Goal: Book appointment/travel/reservation

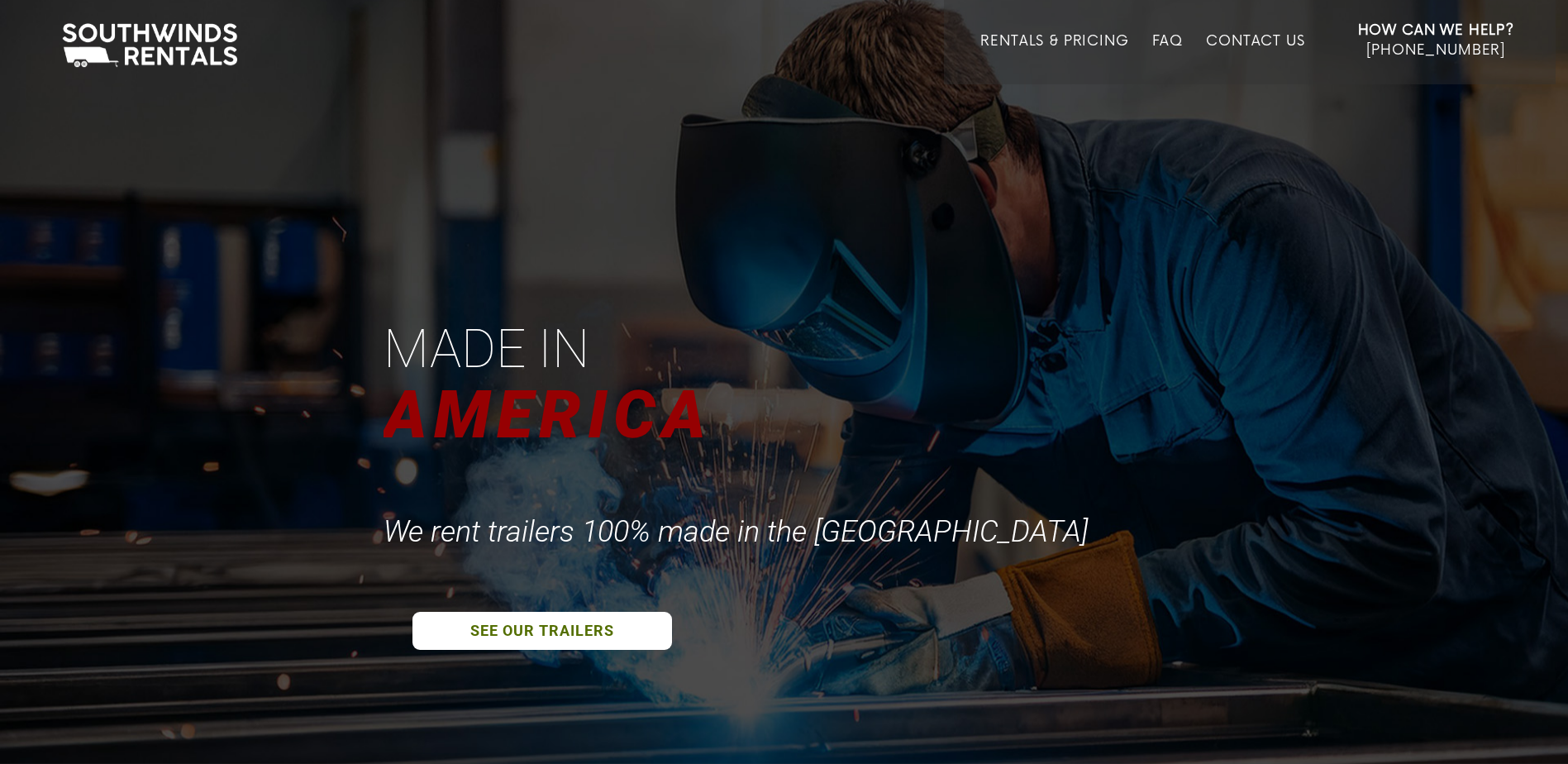
click at [1037, 43] on link "Rentals & Pricing" at bounding box center [1054, 58] width 148 height 52
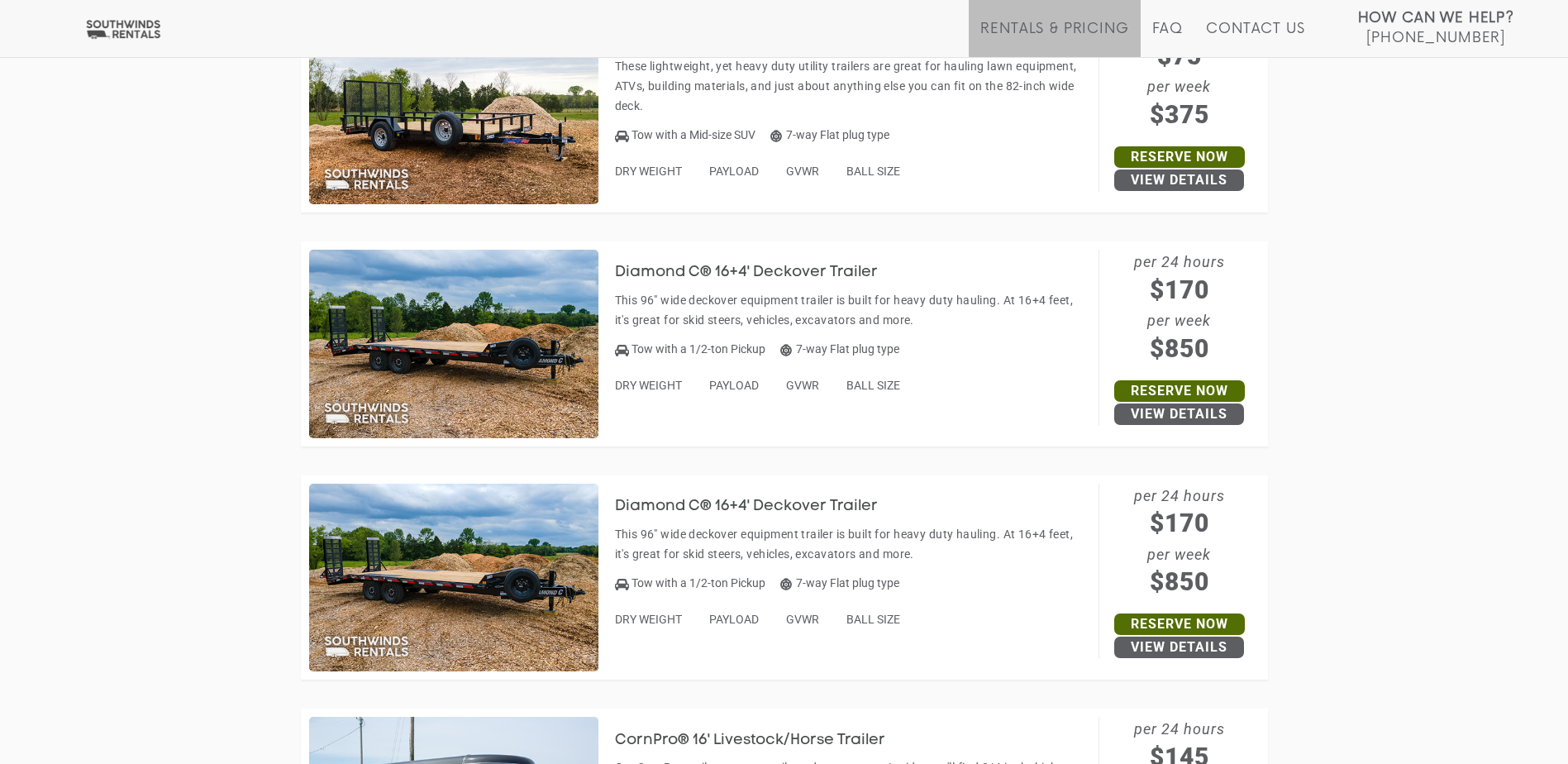
scroll to position [1984, 0]
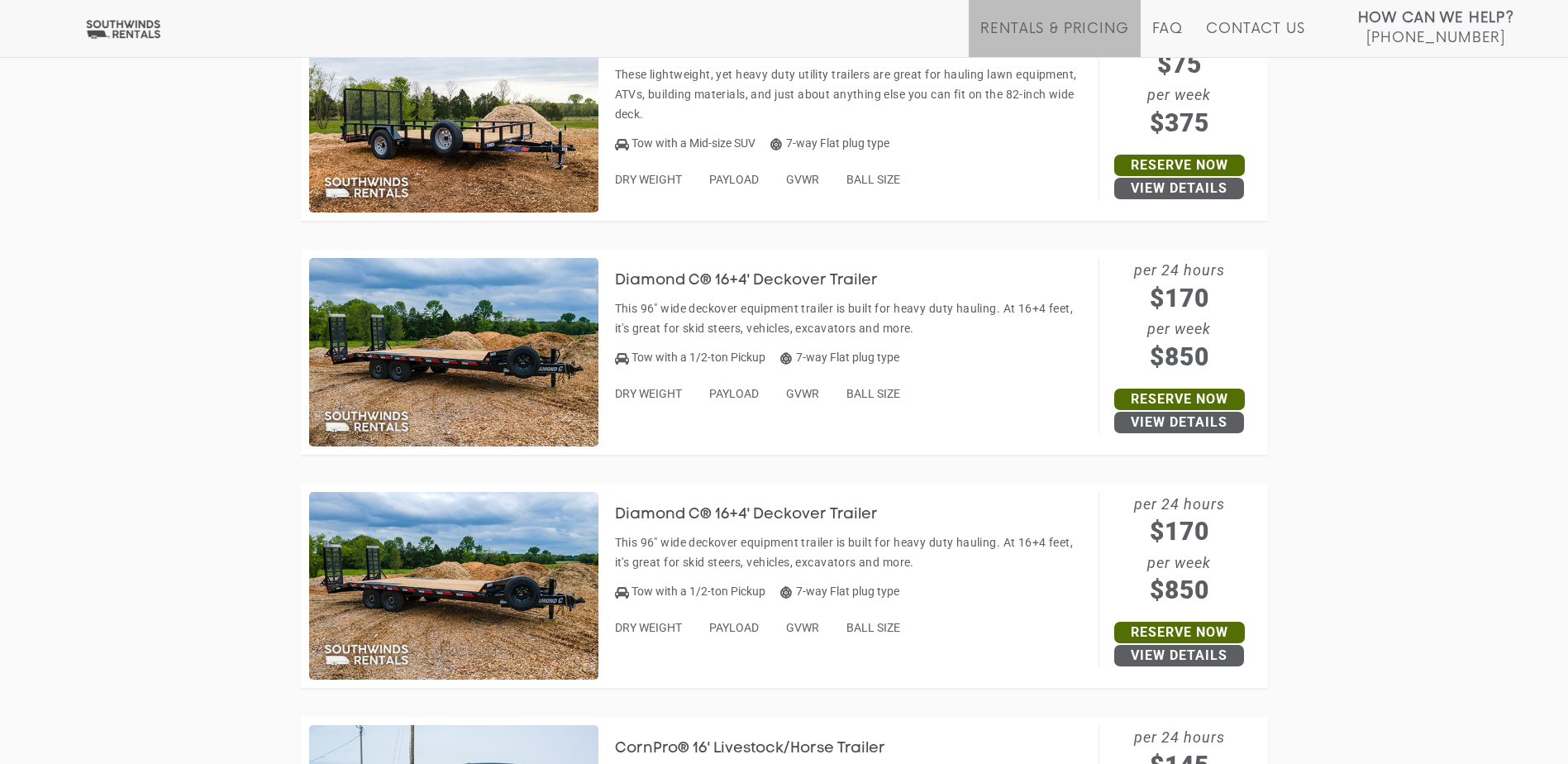
click at [1180, 401] on link "Reserve Now" at bounding box center [1180, 400] width 131 height 21
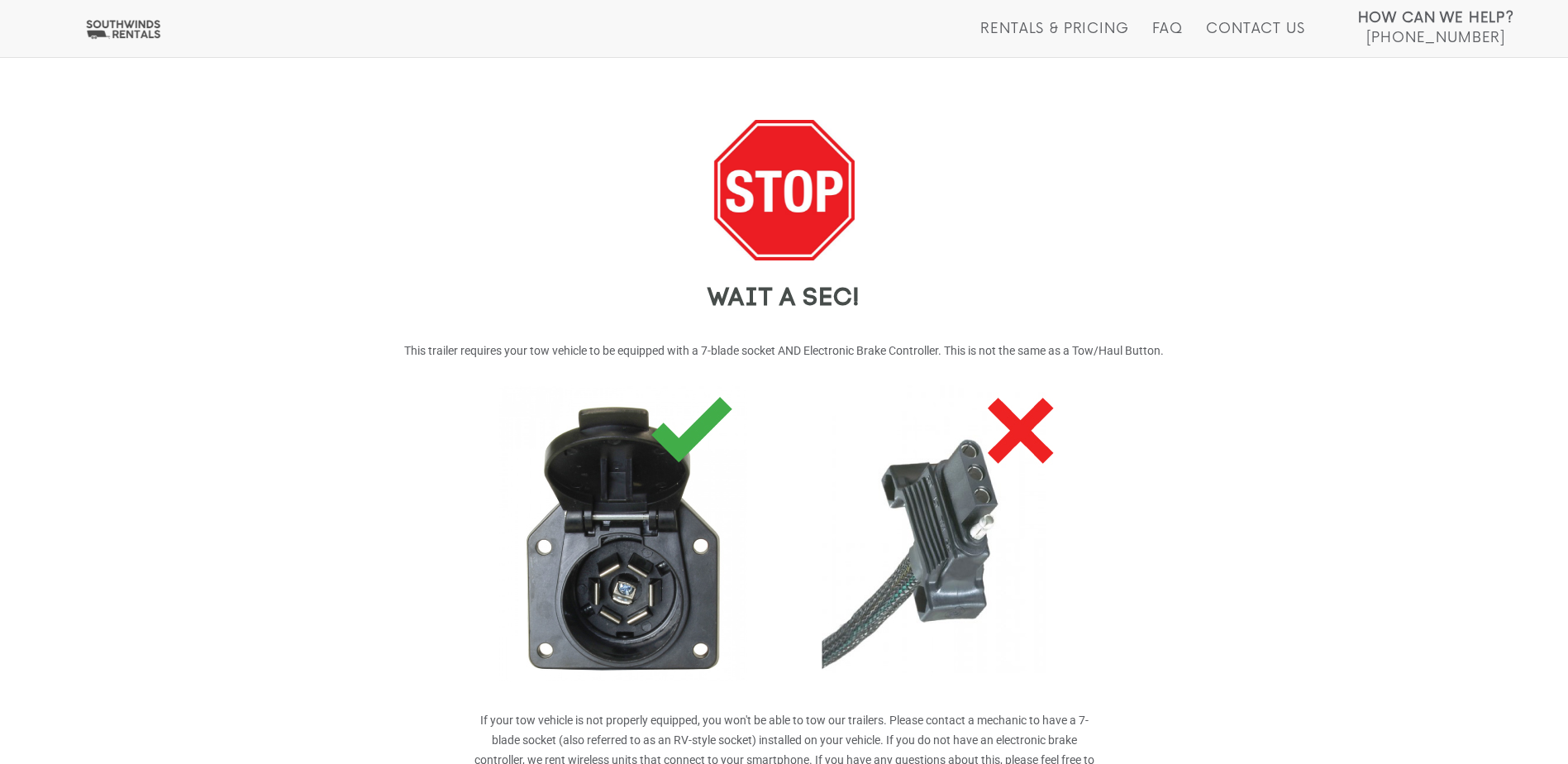
scroll to position [248, 0]
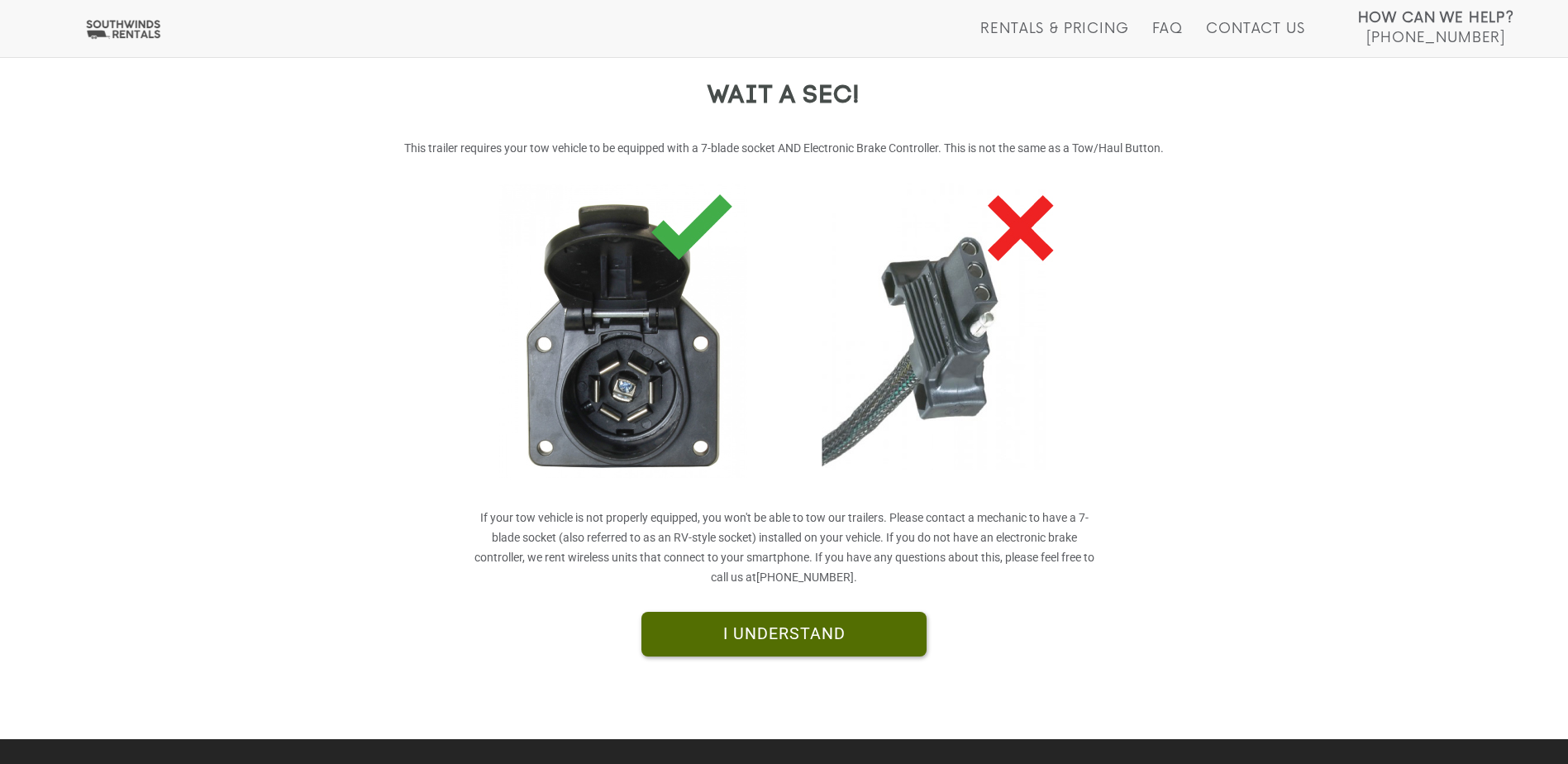
click at [803, 636] on link "I UNDERSTAND" at bounding box center [784, 634] width 286 height 45
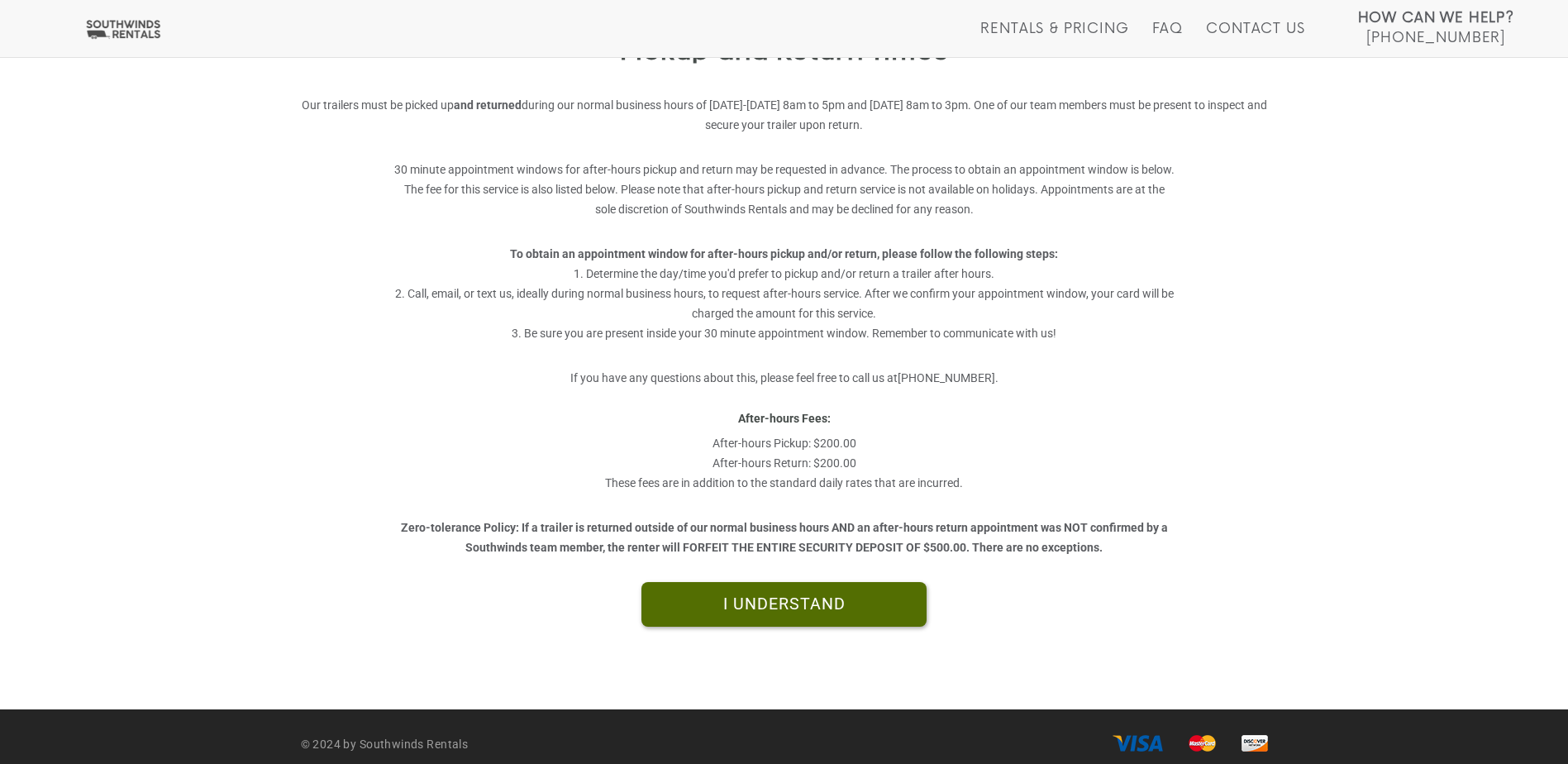
scroll to position [306, 0]
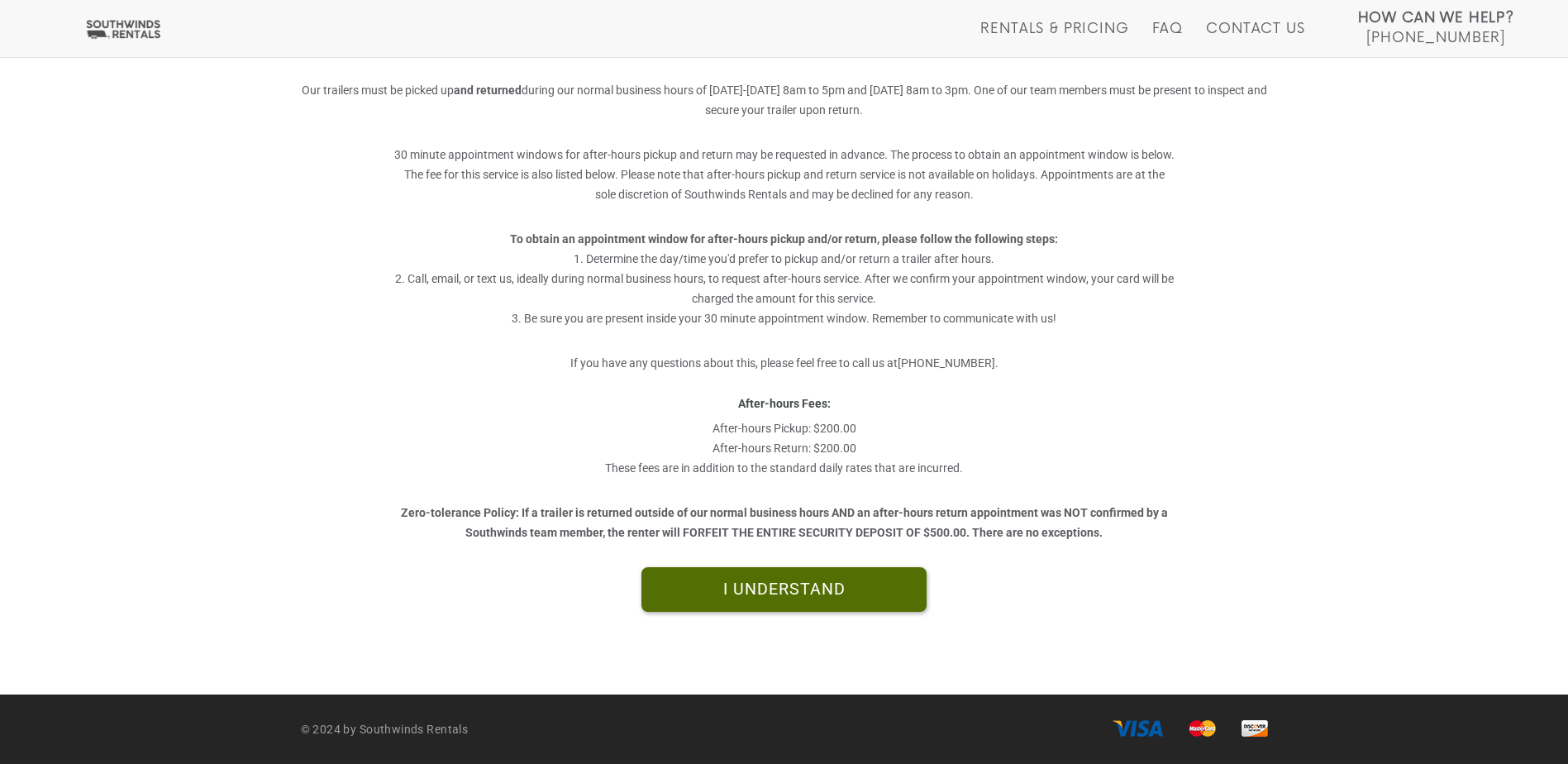
click at [780, 602] on link "I UNDERSTAND" at bounding box center [784, 590] width 286 height 45
